Goal: Information Seeking & Learning: Learn about a topic

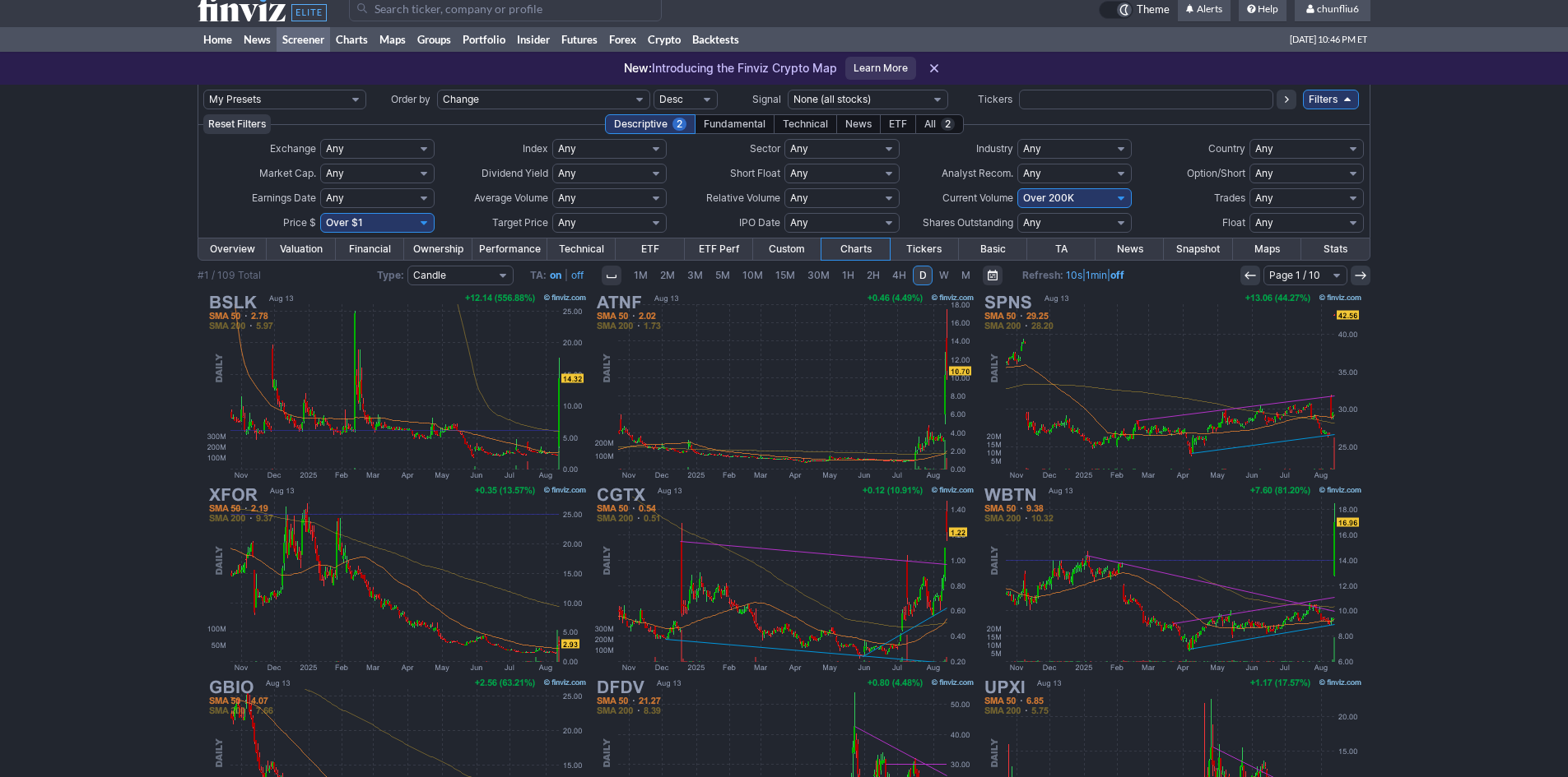
scroll to position [9, 0]
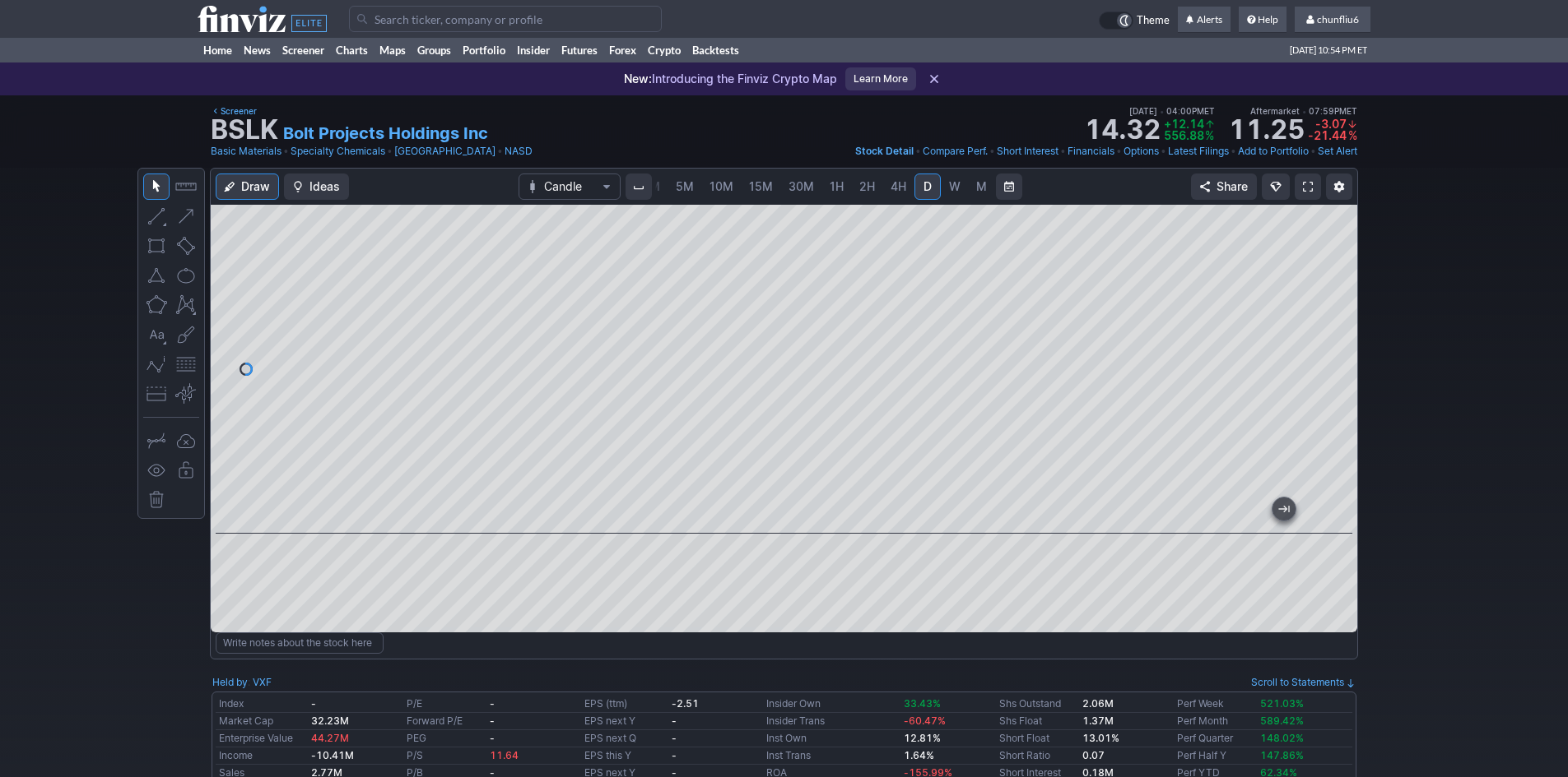
click at [464, 25] on input "Search" at bounding box center [505, 19] width 313 height 26
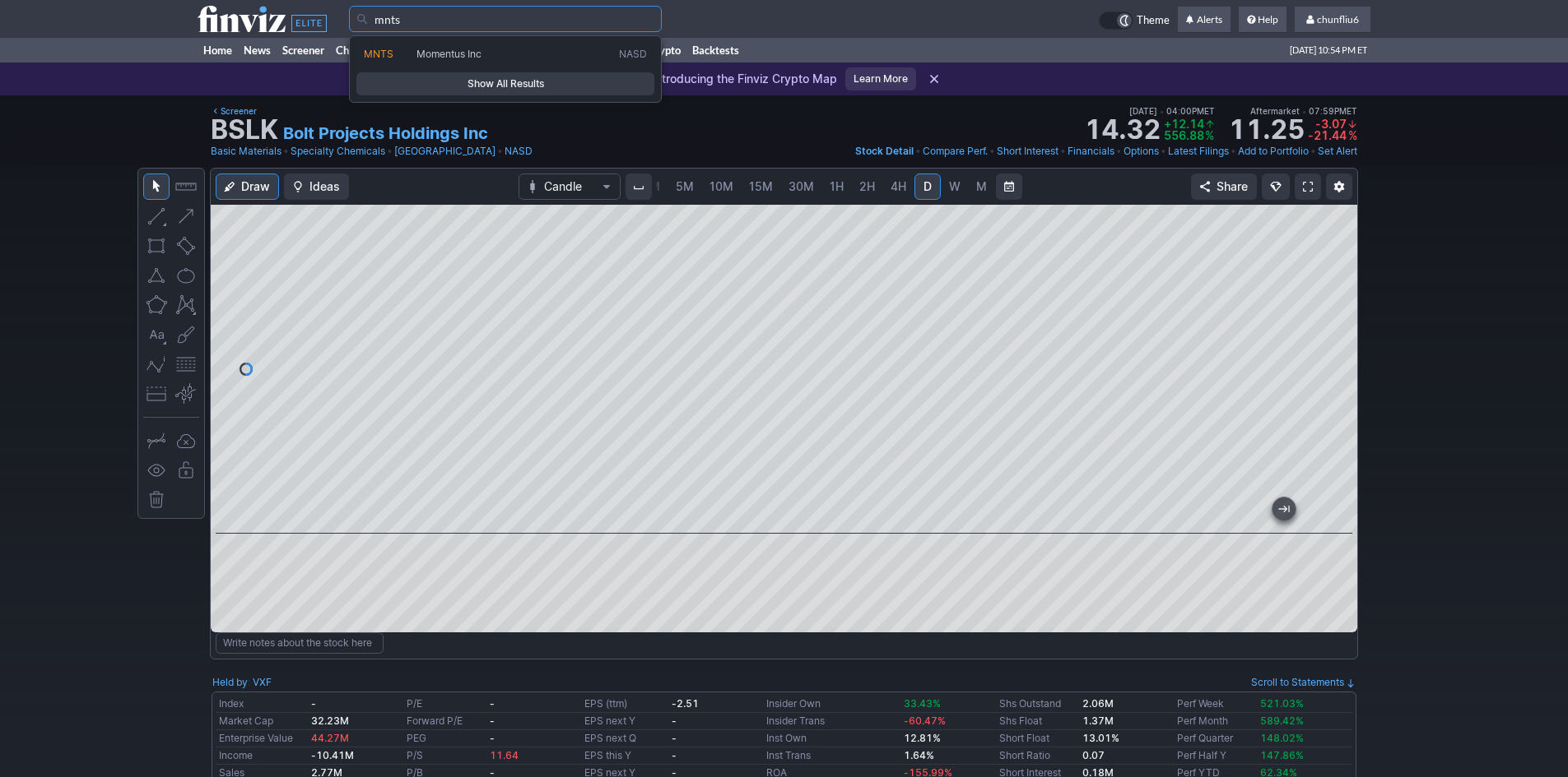
type input "mnts"
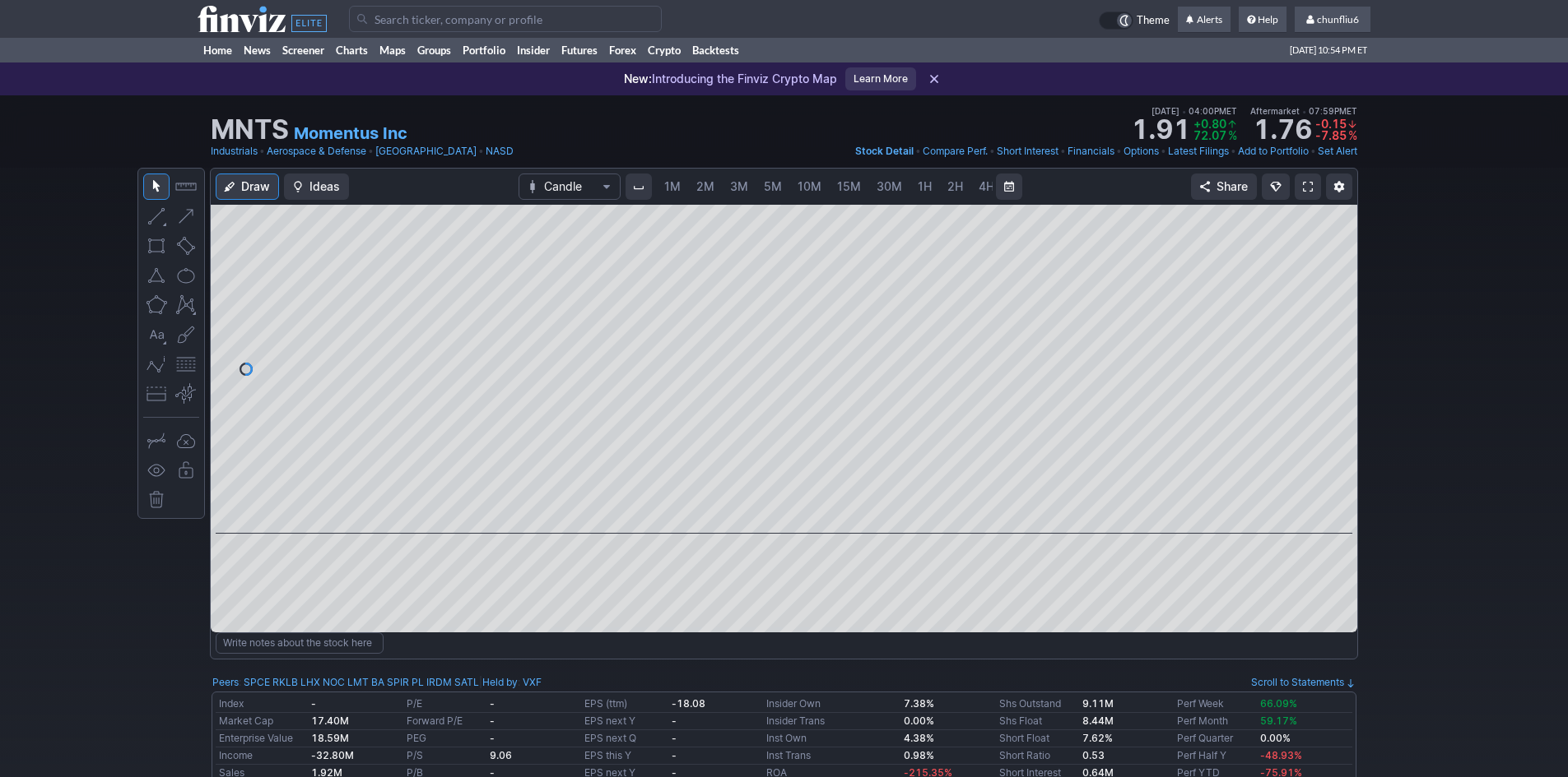
scroll to position [0, 89]
drag, startPoint x: 1343, startPoint y: 418, endPoint x: 1338, endPoint y: 286, distance: 132.1
click at [1341, 282] on div at bounding box center [1340, 365] width 35 height 288
drag, startPoint x: 1330, startPoint y: 370, endPoint x: 1335, endPoint y: 261, distance: 109.1
click at [1335, 261] on div at bounding box center [1340, 365] width 35 height 288
